Goal: Task Accomplishment & Management: Manage account settings

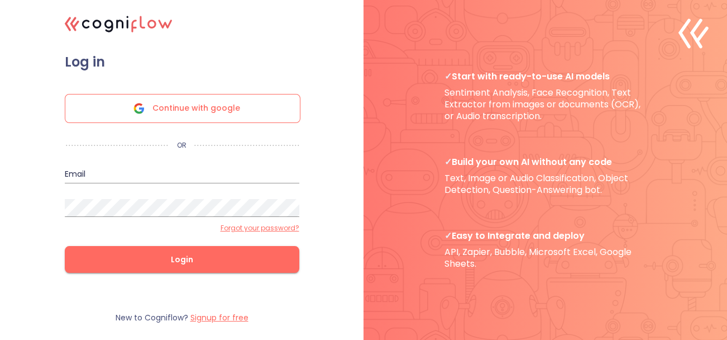
click at [73, 25] on icon ".cls-1{fill:#141624;}.cls-2{fill:#eb5e60;}.cls-3{fill:none;stroke:#eb5e60;strok…" at bounding box center [119, 24] width 120 height 34
click at [694, 31] on polyline at bounding box center [696, 33] width 9 height 26
click at [136, 18] on icon ".cls-1{fill:#141624;}.cls-2{fill:#eb5e60;}.cls-3{fill:none;stroke:#eb5e60;strok…" at bounding box center [119, 24] width 120 height 34
